Goal: Task Accomplishment & Management: Complete application form

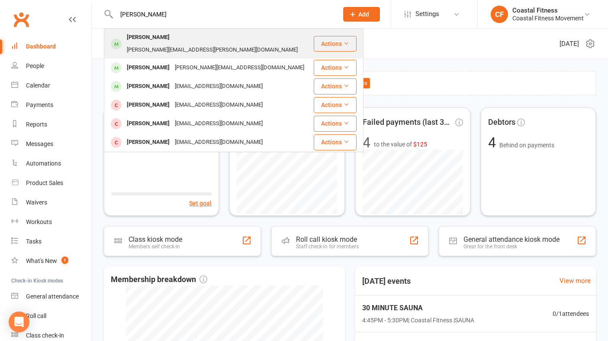
type input "[PERSON_NAME]"
click at [160, 44] on div "[PERSON_NAME][EMAIL_ADDRESS][PERSON_NAME][DOMAIN_NAME]" at bounding box center [212, 50] width 176 height 13
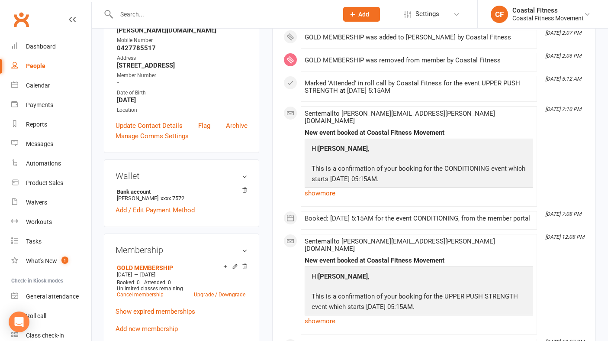
scroll to position [210, 0]
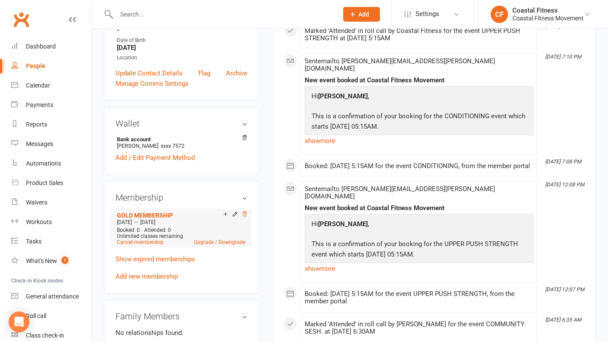
click at [246, 216] on icon at bounding box center [244, 213] width 4 height 5
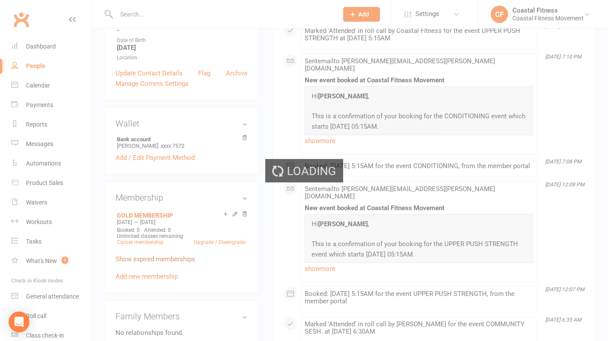
scroll to position [205, 0]
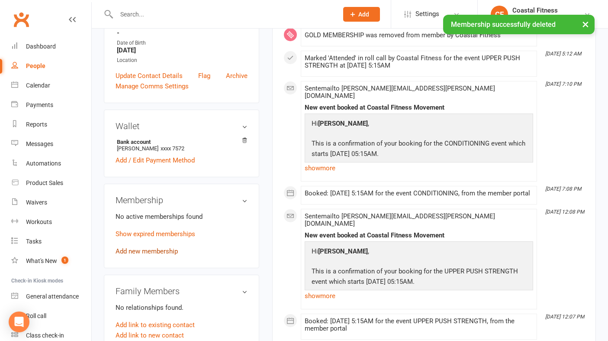
click at [142, 255] on link "Add new membership" at bounding box center [147, 251] width 62 height 8
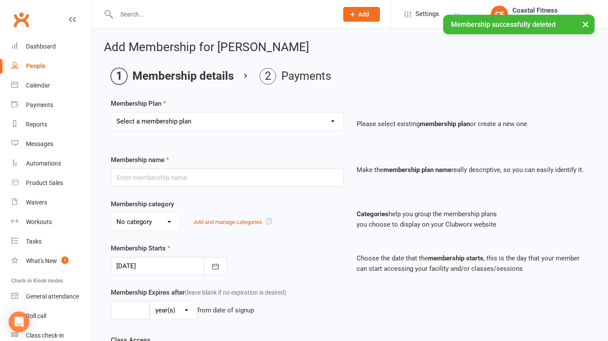
click at [249, 120] on select "Select a membership plan Create new Membership Plan GOLD MEMBERSHIP - FORTNIGHT…" at bounding box center [227, 121] width 232 height 17
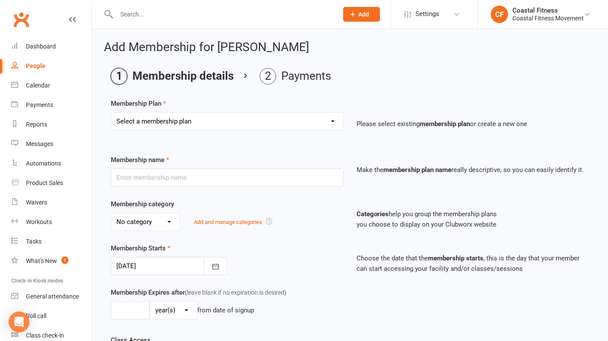
select select "7"
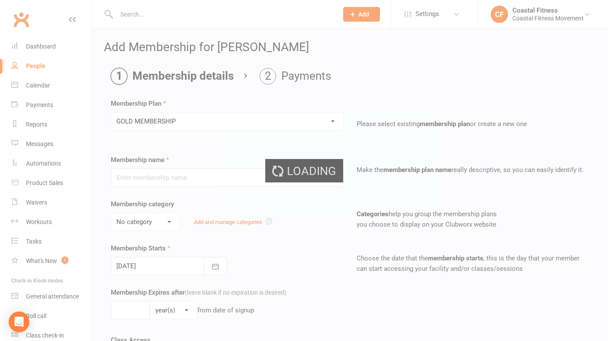
type input "GOLD MEMBERSHIP"
select select "3"
type input "1"
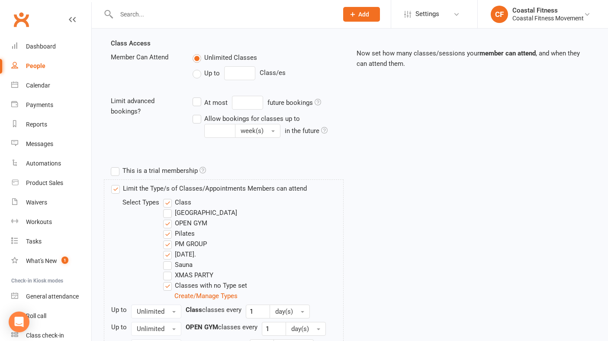
scroll to position [415, 0]
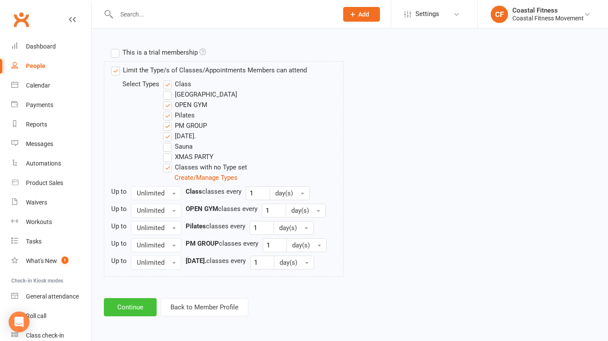
click at [133, 302] on button "Continue" at bounding box center [130, 307] width 53 height 18
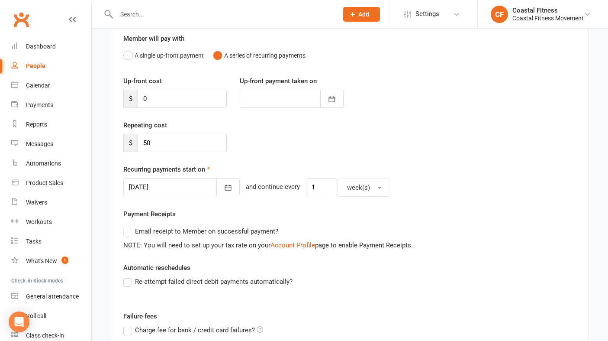
scroll to position [94, 0]
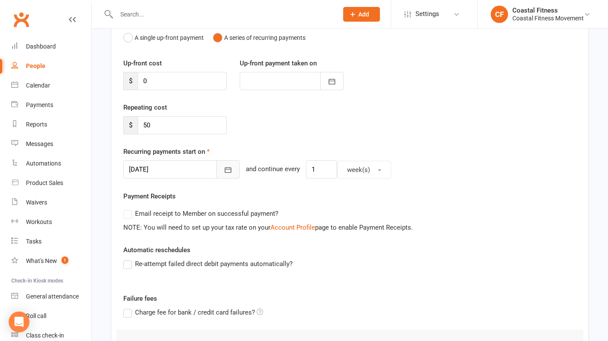
click at [224, 166] on icon "button" at bounding box center [228, 169] width 9 height 9
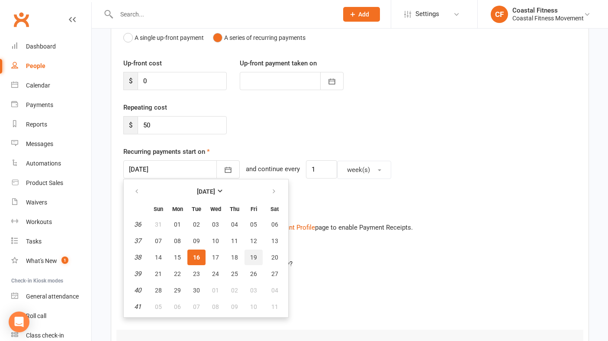
click at [251, 257] on span "19" at bounding box center [253, 257] width 7 height 7
type input "[DATE]"
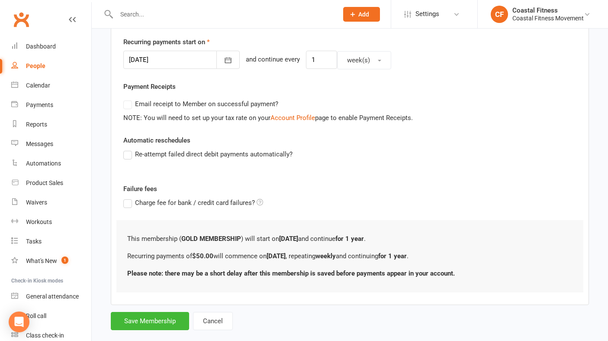
scroll to position [214, 0]
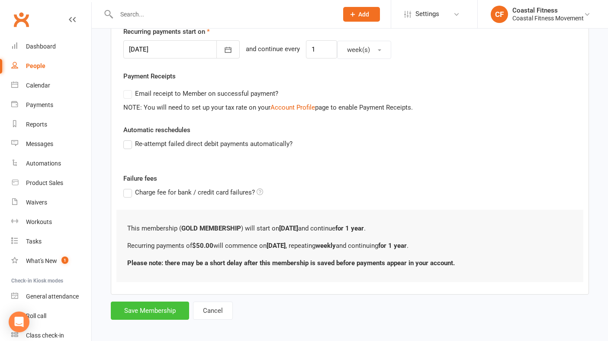
click at [148, 303] on button "Save Membership" at bounding box center [150, 310] width 78 height 18
